Goal: Task Accomplishment & Management: Use online tool/utility

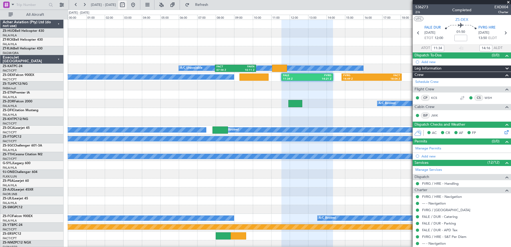
click at [127, 5] on button at bounding box center [122, 5] width 9 height 9
select select "9"
select select "2025"
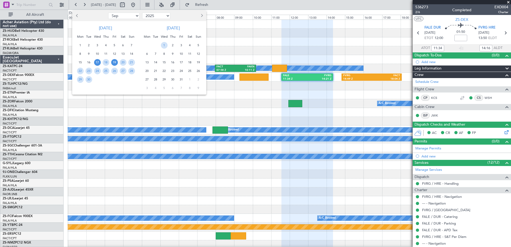
click at [114, 64] on span "19" at bounding box center [114, 62] width 7 height 7
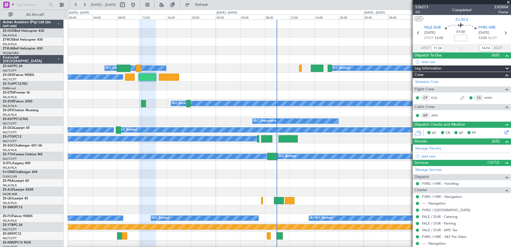
click at [508, 2] on span at bounding box center [507, 2] width 5 height 5
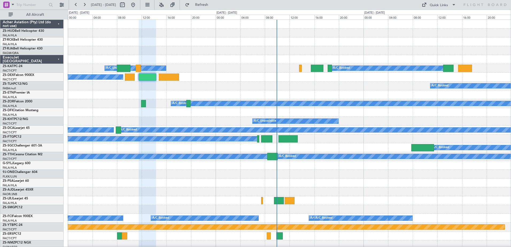
type input "0"
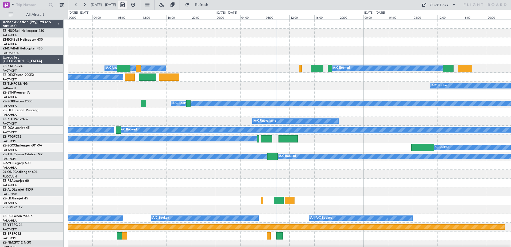
click at [127, 4] on button at bounding box center [122, 5] width 9 height 9
select select "9"
select select "2025"
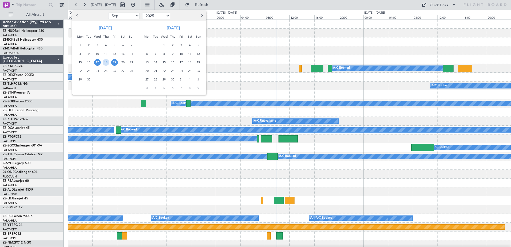
click at [114, 62] on span "19" at bounding box center [114, 62] width 7 height 7
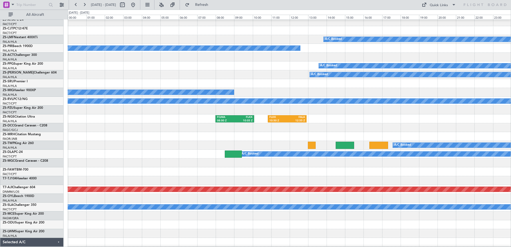
scroll to position [267, 0]
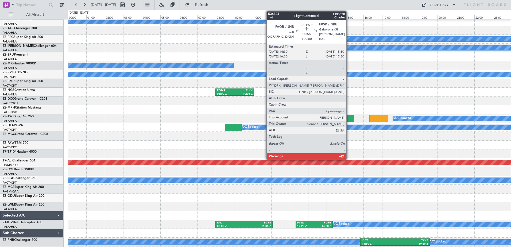
click at [349, 118] on div at bounding box center [344, 118] width 19 height 7
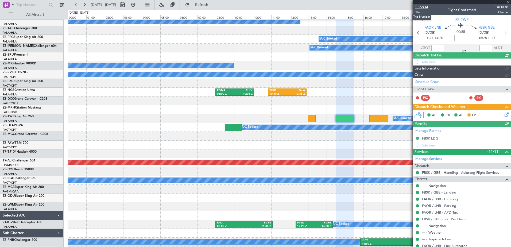
click at [418, 5] on span "536834" at bounding box center [421, 7] width 13 height 6
